Goal: Task Accomplishment & Management: Use online tool/utility

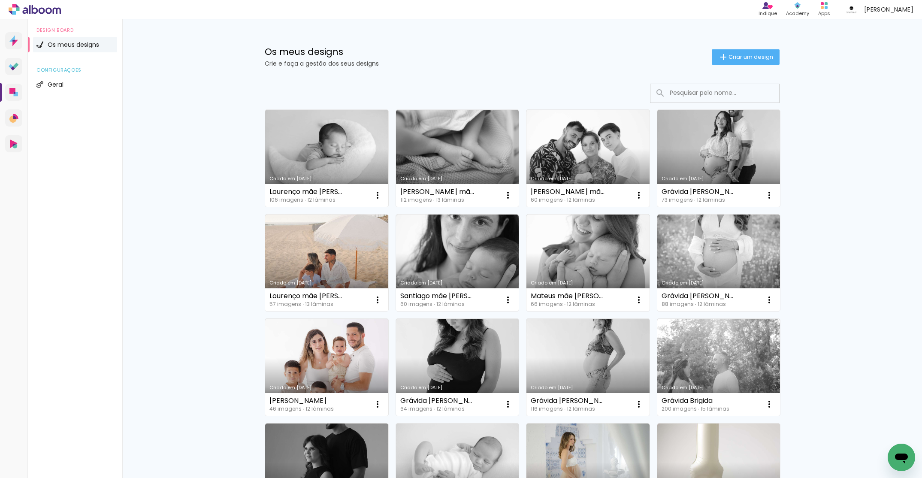
click at [693, 97] on input at bounding box center [727, 93] width 122 height 18
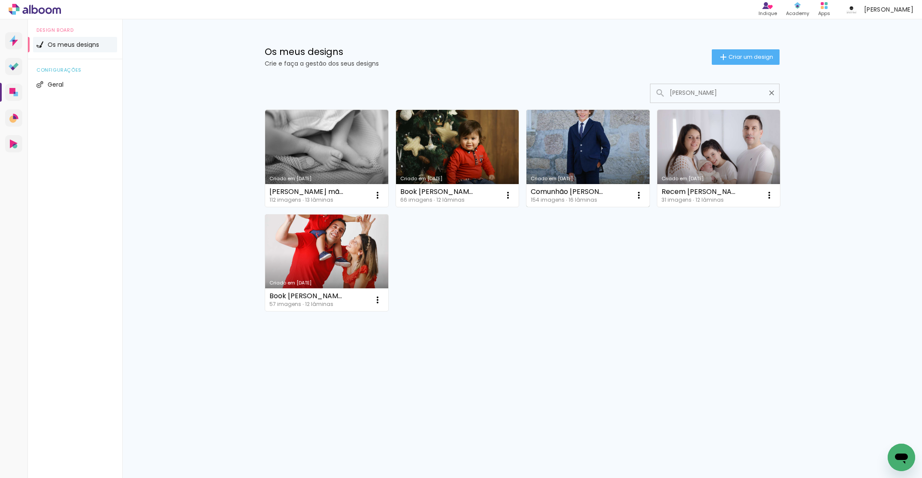
type input "pedro"
type paper-input "pedro"
click at [585, 148] on link "Criado em 08/07/24" at bounding box center [588, 158] width 123 height 97
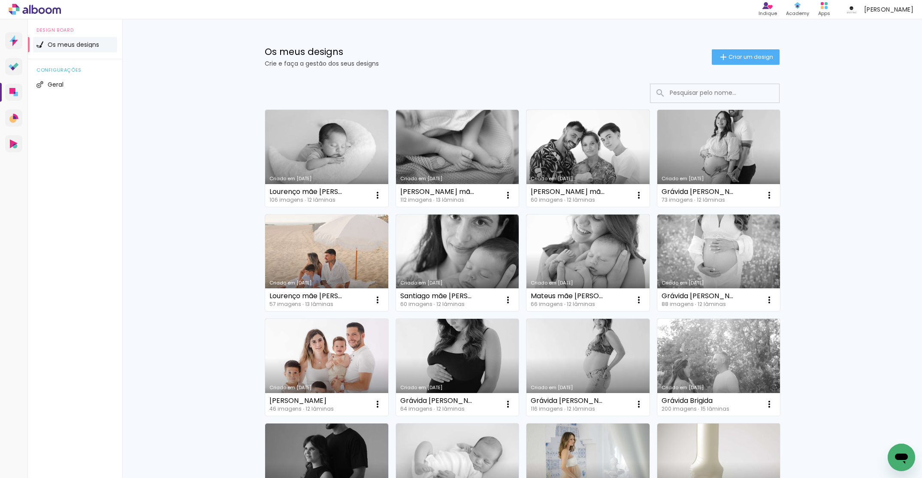
click at [742, 95] on input at bounding box center [727, 93] width 122 height 18
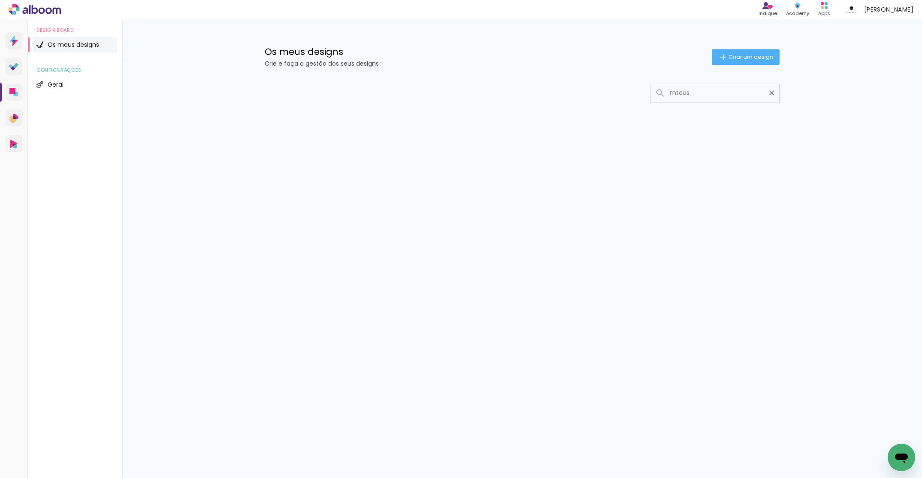
click at [677, 93] on input "mteus" at bounding box center [719, 93] width 107 height 18
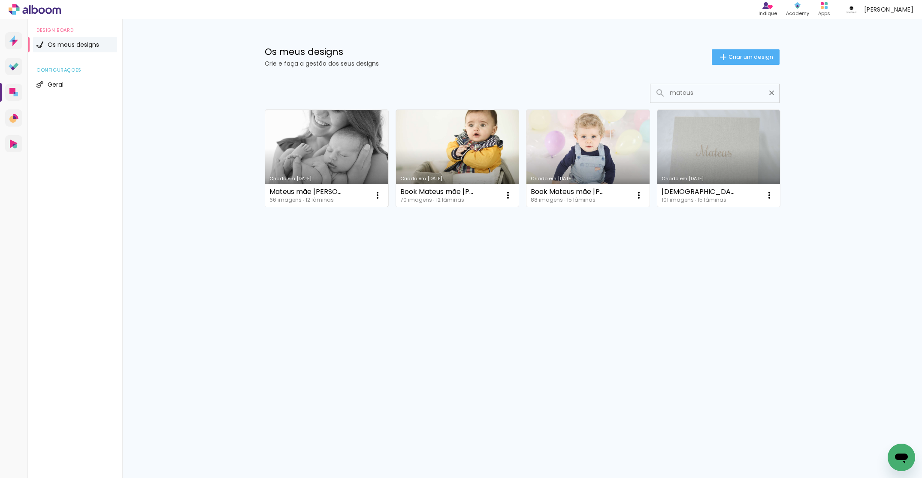
type input "mateus"
type paper-input "mateus"
click at [360, 151] on link "Criado em [DATE]" at bounding box center [326, 158] width 123 height 97
